Goal: Transaction & Acquisition: Purchase product/service

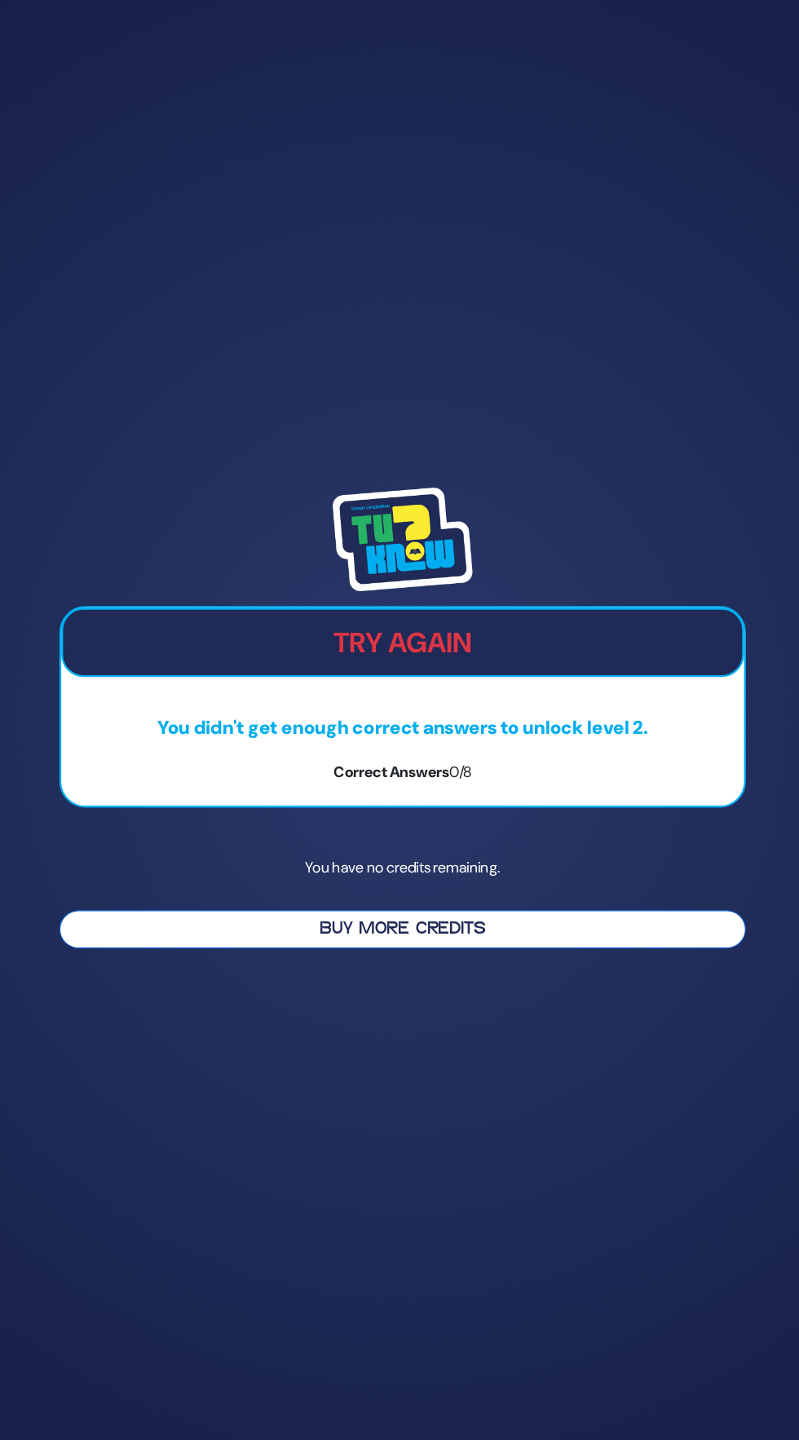
click at [270, 922] on button "Buy More Credits" at bounding box center [399, 904] width 600 height 33
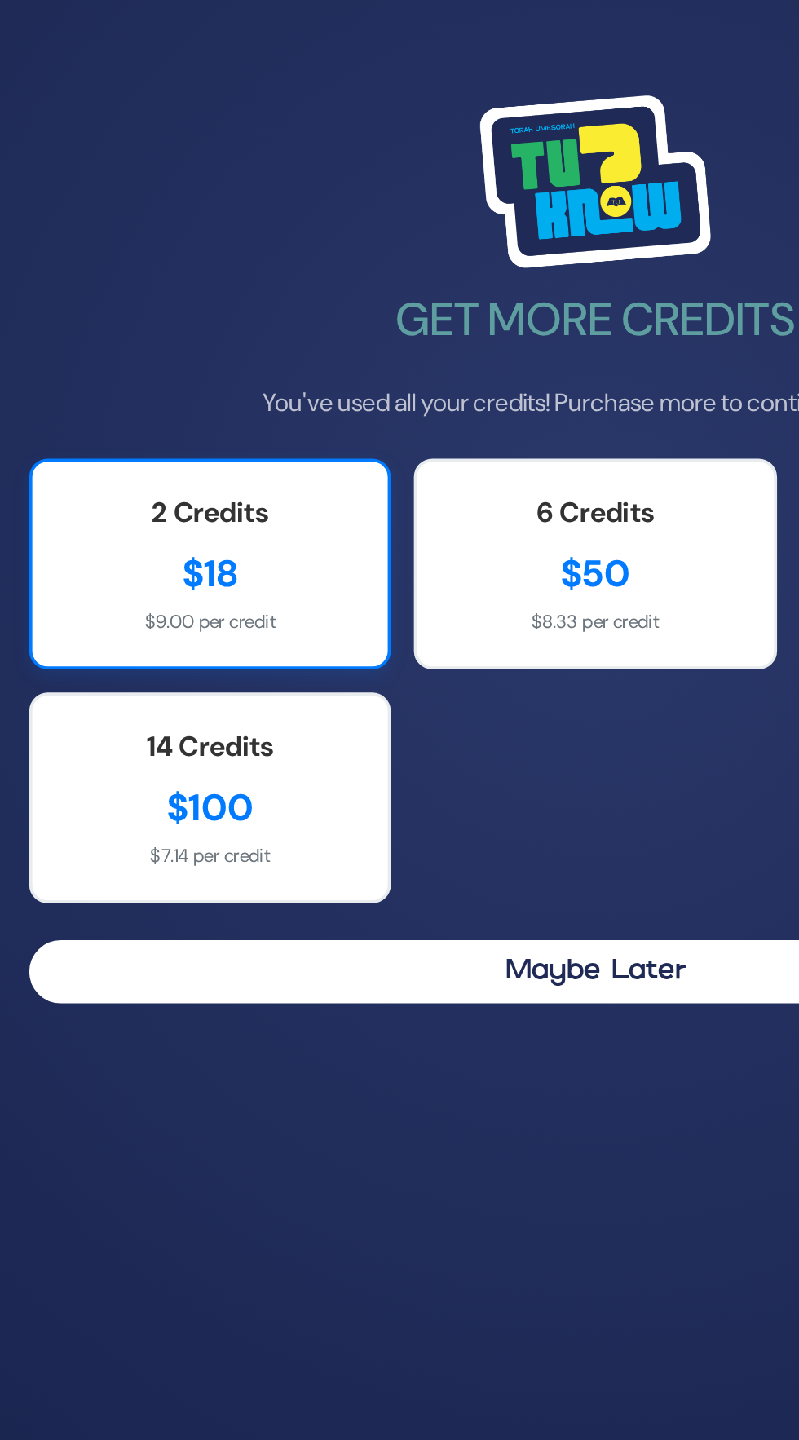
click at [171, 748] on div "$18" at bounding box center [195, 733] width 156 height 29
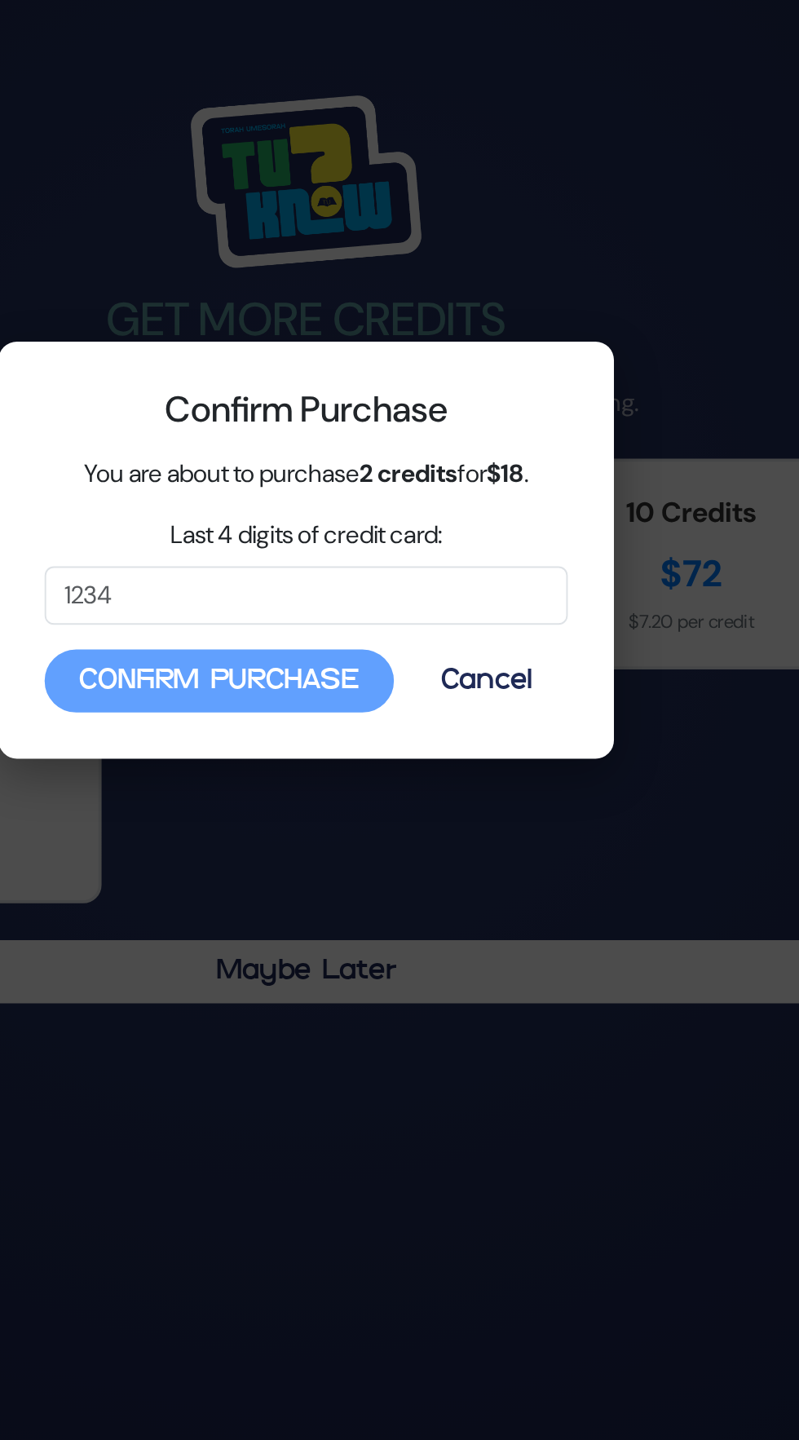
click at [568, 1061] on div "Confirm Purchase You are about to purchase 2 credits for $18 . Last 4 digits of…" at bounding box center [399, 720] width 799 height 1440
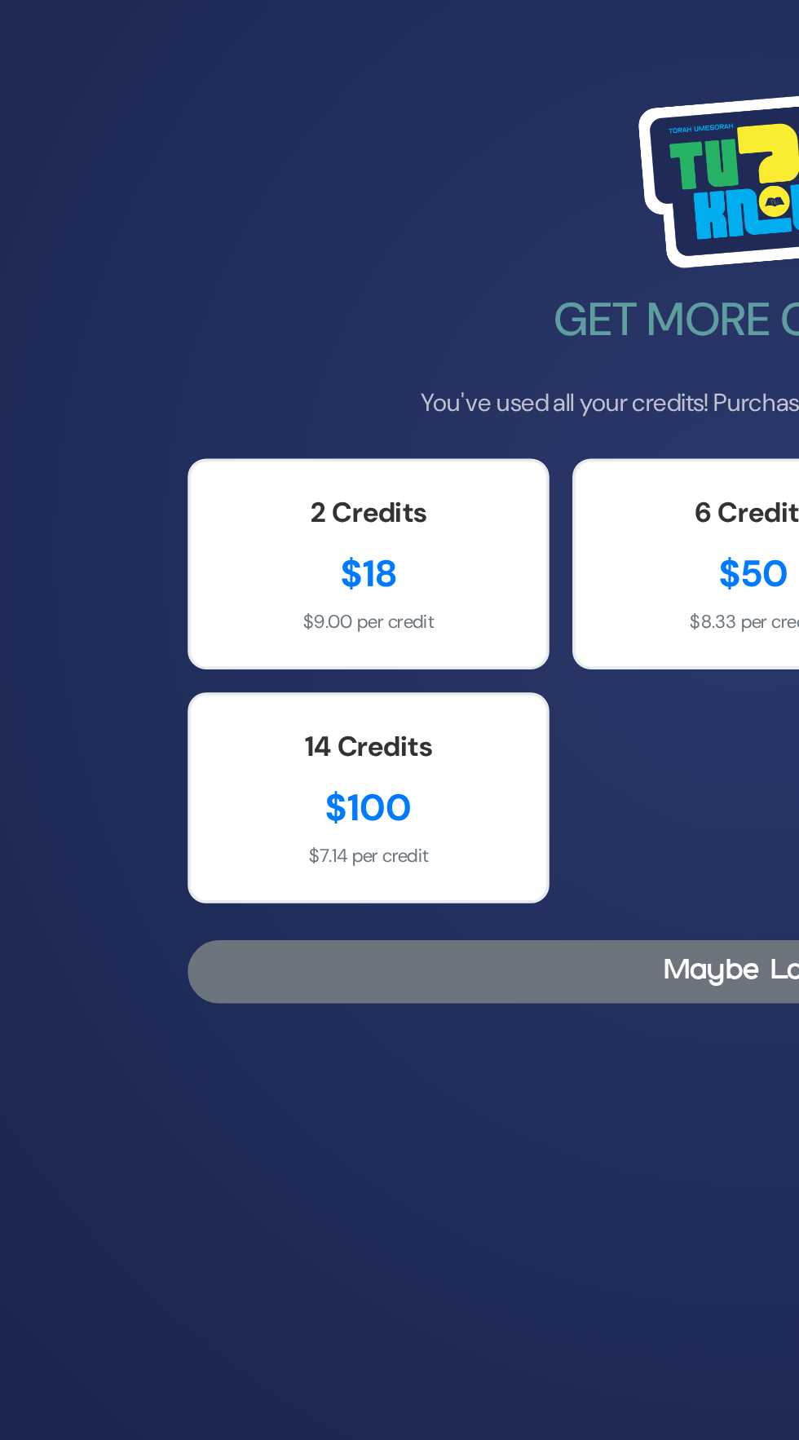
click at [308, 961] on button "Maybe Later" at bounding box center [399, 943] width 600 height 33
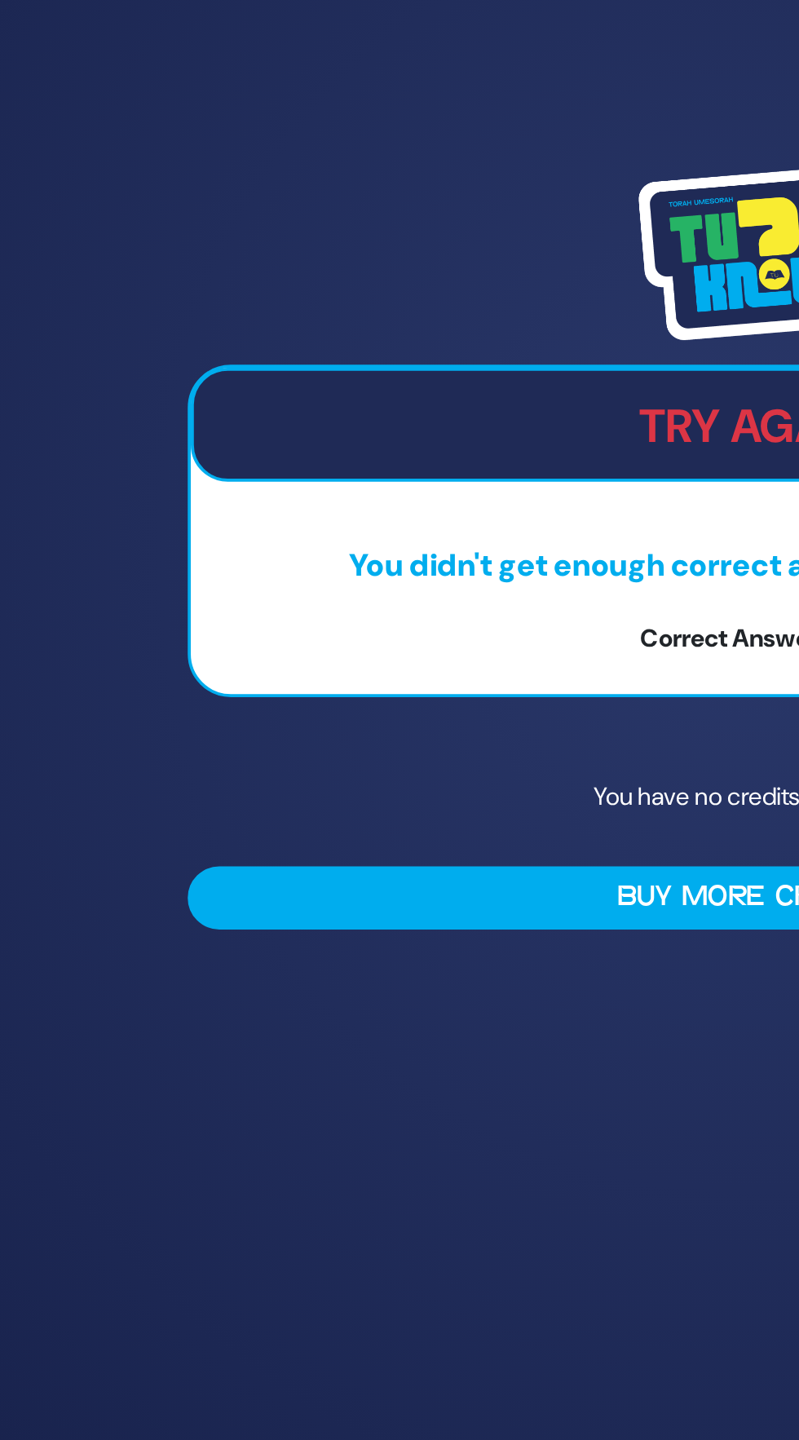
scroll to position [55, 0]
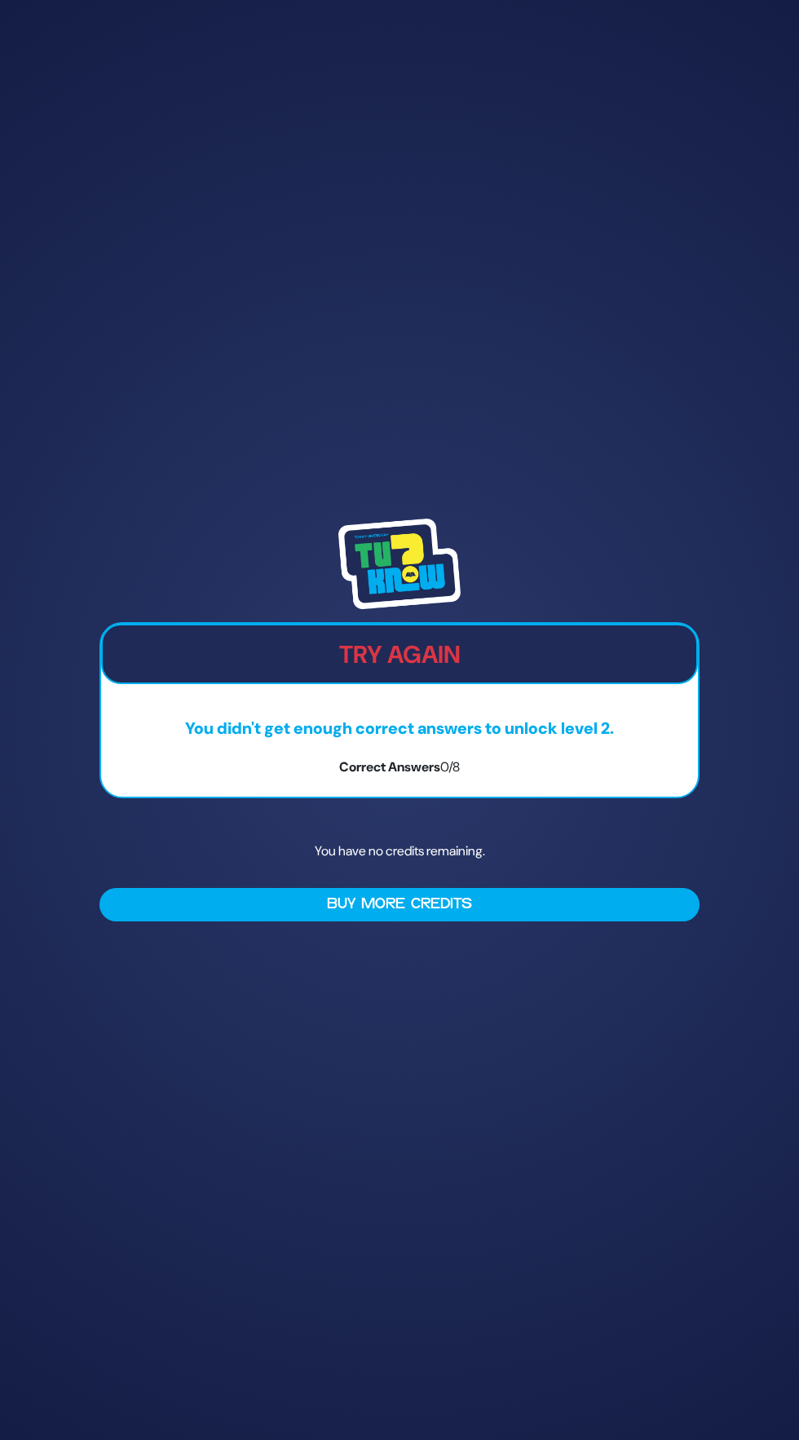
scroll to position [19, 0]
